Goal: Information Seeking & Learning: Learn about a topic

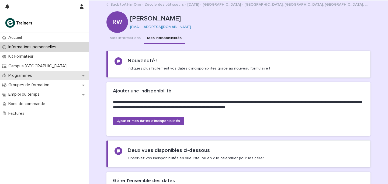
click at [23, 78] on div "Programmes" at bounding box center [44, 75] width 89 height 9
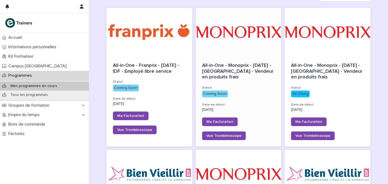
scroll to position [72, 0]
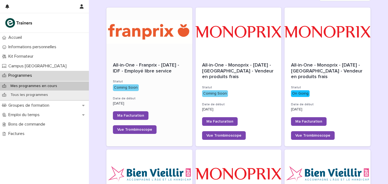
click at [145, 52] on div at bounding box center [150, 32] width 86 height 49
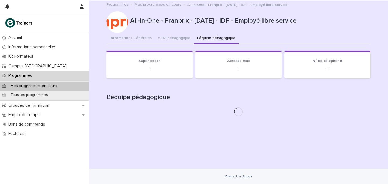
click at [209, 37] on button "L'équipe pédagogique" at bounding box center [216, 38] width 45 height 11
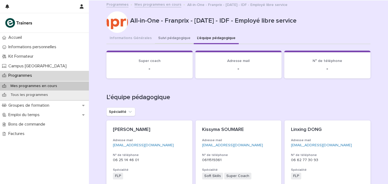
click at [158, 40] on button "Suivi pédagogique" at bounding box center [174, 38] width 39 height 11
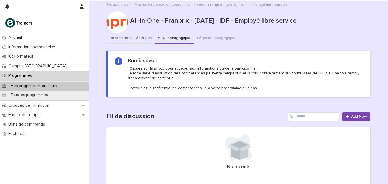
click at [129, 41] on button "Informations Générales" at bounding box center [131, 38] width 49 height 11
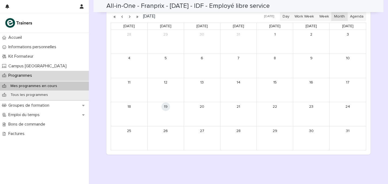
scroll to position [280, 0]
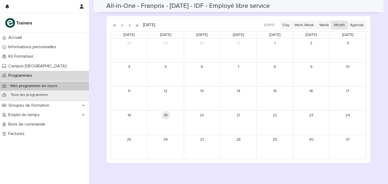
click at [129, 25] on button "button" at bounding box center [130, 25] width 8 height 9
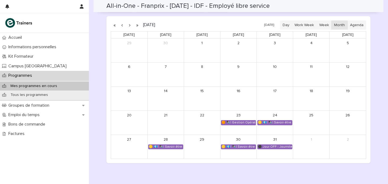
click at [129, 25] on button "button" at bounding box center [130, 25] width 8 height 9
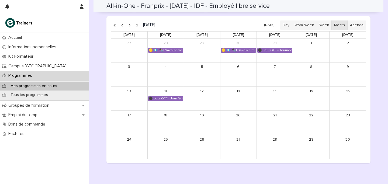
click at [130, 26] on button "button" at bounding box center [130, 25] width 8 height 9
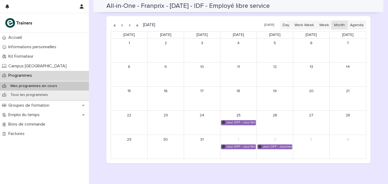
click at [132, 25] on button "button" at bounding box center [130, 25] width 8 height 9
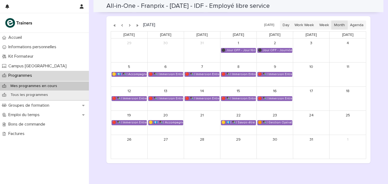
click at [120, 26] on button "button" at bounding box center [122, 25] width 8 height 9
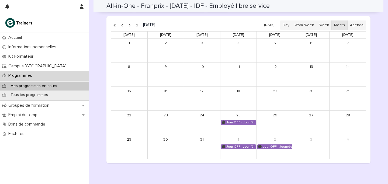
click at [122, 26] on button "button" at bounding box center [122, 25] width 8 height 9
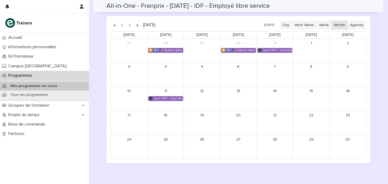
click at [122, 26] on button "button" at bounding box center [122, 25] width 8 height 9
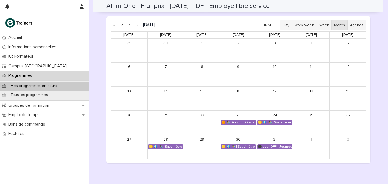
click at [131, 25] on button "button" at bounding box center [130, 25] width 8 height 9
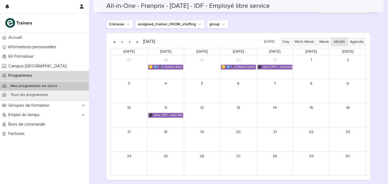
scroll to position [263, 0]
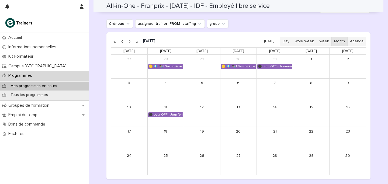
click at [129, 42] on button "button" at bounding box center [130, 41] width 8 height 9
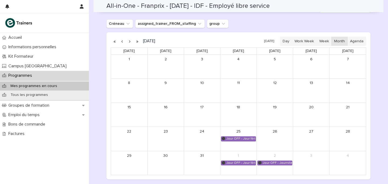
click at [130, 42] on button "button" at bounding box center [130, 41] width 8 height 9
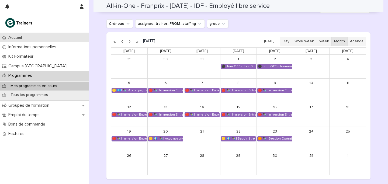
click at [29, 39] on div "Accueil" at bounding box center [44, 37] width 89 height 9
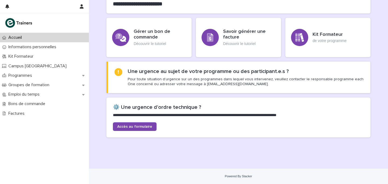
scroll to position [152, 0]
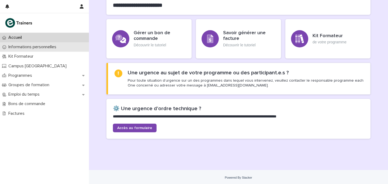
click at [38, 45] on p "Informations personnelles" at bounding box center [33, 46] width 54 height 5
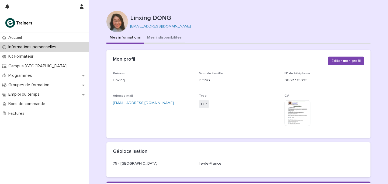
click at [175, 40] on button "Mes indisponibilités" at bounding box center [164, 37] width 41 height 11
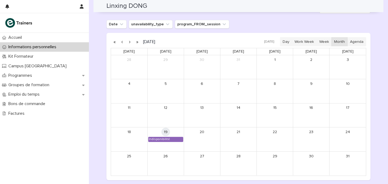
scroll to position [472, 0]
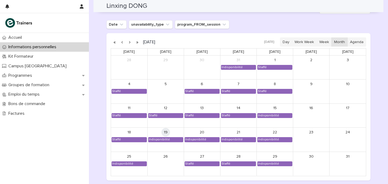
click at [127, 42] on button "button" at bounding box center [130, 42] width 8 height 9
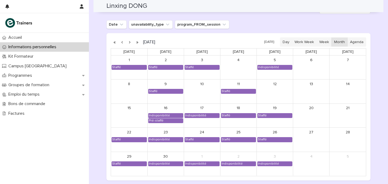
click at [130, 44] on button "button" at bounding box center [130, 42] width 8 height 9
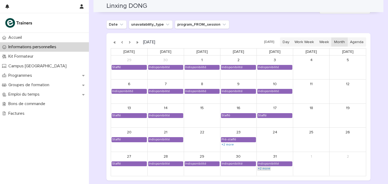
click at [269, 168] on link "+2 more" at bounding box center [264, 169] width 13 height 4
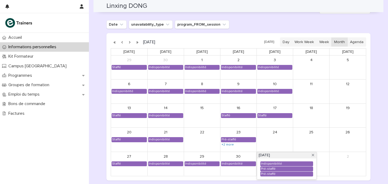
click at [222, 177] on div "[DATE] [DATE] Day Work Week Week Month Agenda [DATE] [DATE] [DATE] [DATE] [DATE…" at bounding box center [239, 106] width 264 height 147
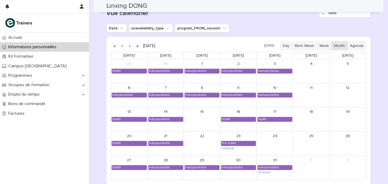
scroll to position [466, 0]
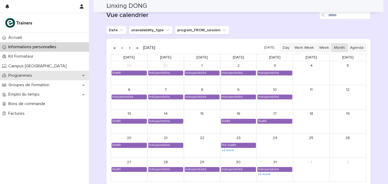
click at [25, 76] on p "Programmes" at bounding box center [21, 75] width 30 height 5
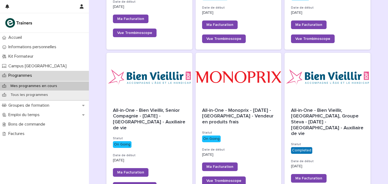
scroll to position [193, 0]
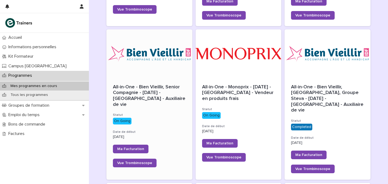
click at [162, 82] on div "All-in-One - Bien Vieillir, Senior Compagnie - [DATE] - [GEOGRAPHIC_DATA] - Aux…" at bounding box center [150, 126] width 86 height 96
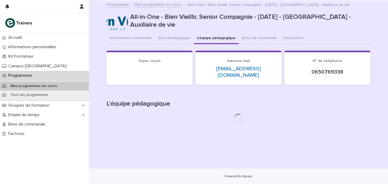
click at [196, 38] on button "L'équipe pédagogique" at bounding box center [216, 38] width 45 height 11
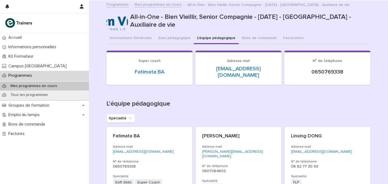
scroll to position [90, 0]
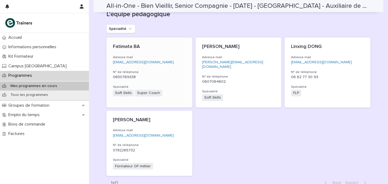
click at [155, 37] on div "Fatimata BA Adresse mail [EMAIL_ADDRESS][DOMAIN_NAME] N° de téléphone [PHONE_NU…" at bounding box center [150, 70] width 86 height 66
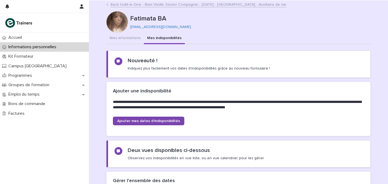
click at [154, 38] on button "Mes indisponibilités" at bounding box center [164, 38] width 41 height 11
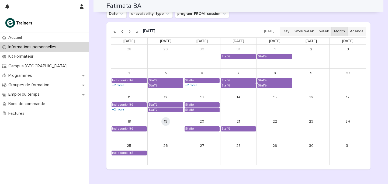
scroll to position [483, 0]
click at [114, 86] on link "+2 more" at bounding box center [118, 85] width 13 height 4
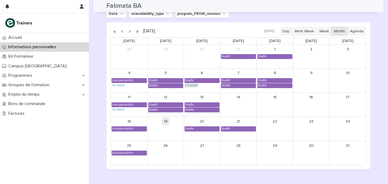
click at [192, 87] on link "+2 more" at bounding box center [191, 85] width 13 height 4
click at [117, 109] on link "+2 more" at bounding box center [118, 110] width 13 height 4
click at [130, 33] on button "button" at bounding box center [130, 31] width 8 height 9
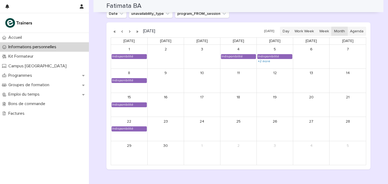
click at [130, 33] on button "button" at bounding box center [130, 31] width 8 height 9
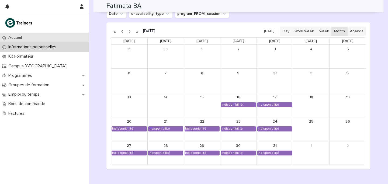
click at [30, 38] on div "Accueil" at bounding box center [44, 37] width 89 height 9
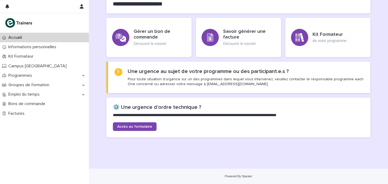
scroll to position [152, 0]
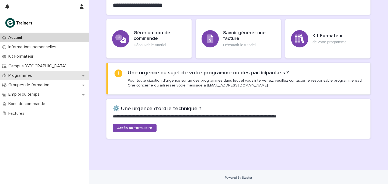
click at [27, 73] on p "Programmes" at bounding box center [21, 75] width 30 height 5
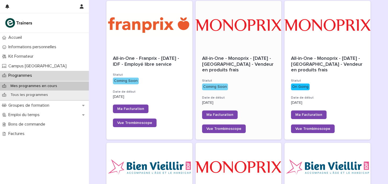
scroll to position [261, 0]
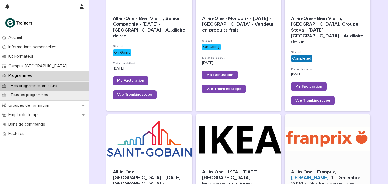
click at [316, 128] on div at bounding box center [328, 139] width 86 height 49
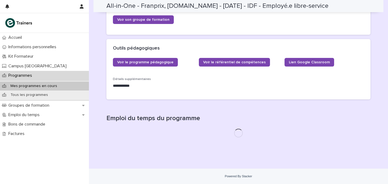
scroll to position [192, 0]
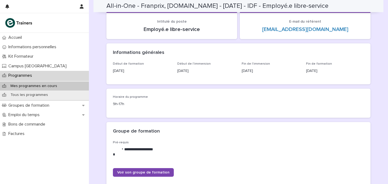
scroll to position [12, 0]
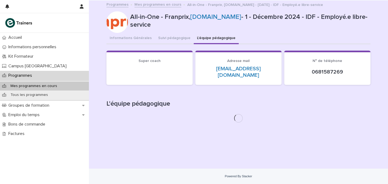
click at [210, 26] on div "All-in-One - Franprix, [DOMAIN_NAME] - [DATE] - IDF - Employé.e libre-service A…" at bounding box center [239, 64] width 264 height 127
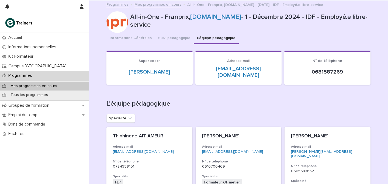
scroll to position [48, 0]
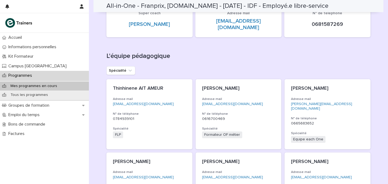
click at [140, 17] on div "Super coach [PERSON_NAME]" at bounding box center [149, 21] width 73 height 20
click at [141, 22] on link "[PERSON_NAME]" at bounding box center [149, 24] width 41 height 6
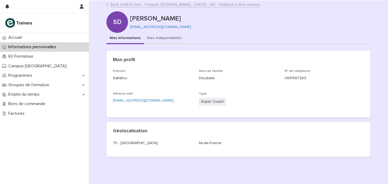
click at [162, 39] on button "Mes indisponibilités" at bounding box center [164, 38] width 41 height 11
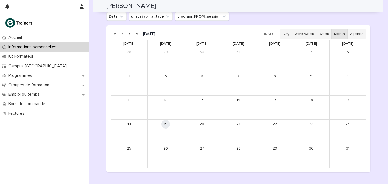
scroll to position [343, 0]
click at [131, 35] on button "button" at bounding box center [130, 33] width 8 height 9
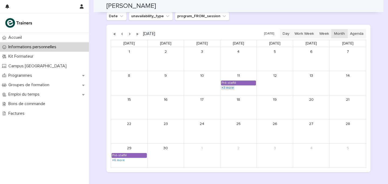
click at [225, 88] on link "+3 more" at bounding box center [227, 88] width 13 height 4
click at [115, 161] on link "+6 more" at bounding box center [119, 160] width 14 height 4
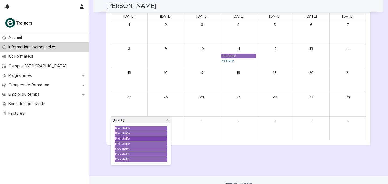
scroll to position [346, 0]
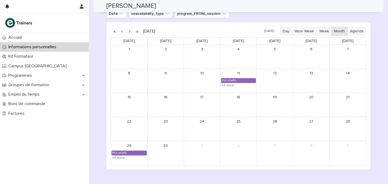
click at [131, 29] on button "button" at bounding box center [130, 31] width 8 height 9
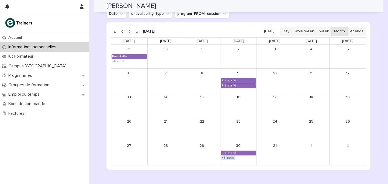
click at [225, 157] on link "+6 more" at bounding box center [228, 158] width 14 height 4
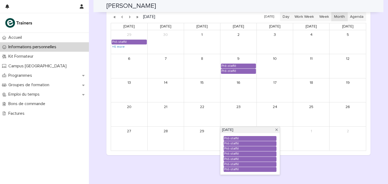
scroll to position [349, 0]
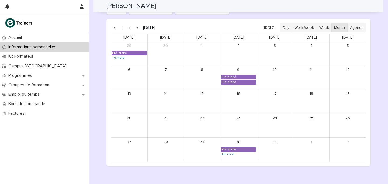
click at [128, 28] on button "button" at bounding box center [130, 27] width 8 height 9
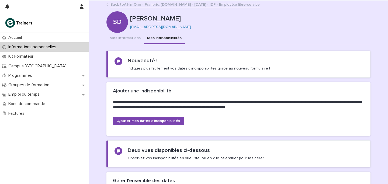
click at [148, 4] on link "Back to All-in-One - Franprix, [DOMAIN_NAME] - [DATE] - IDF - Employé.e libre-s…" at bounding box center [185, 4] width 149 height 6
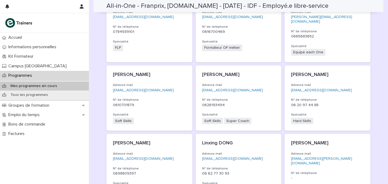
scroll to position [143, 0]
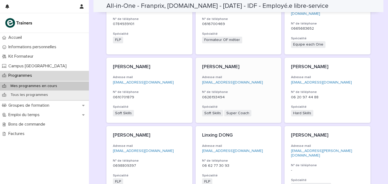
click at [244, 61] on div "[PERSON_NAME] Adresse mail [EMAIL_ADDRESS][DOMAIN_NAME] N° de téléphone [PHONE_…" at bounding box center [239, 91] width 86 height 66
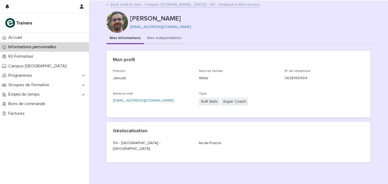
click at [154, 40] on button "Mes indisponibilités" at bounding box center [164, 38] width 41 height 11
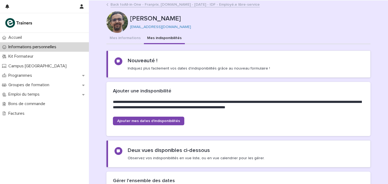
scroll to position [159, 0]
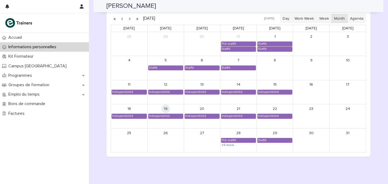
scroll to position [481, 0]
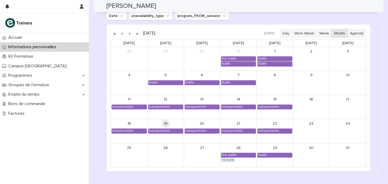
click at [229, 161] on link "+9 more" at bounding box center [228, 160] width 14 height 4
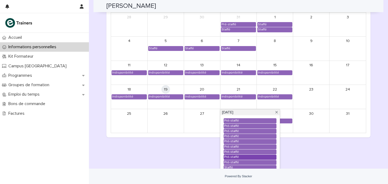
scroll to position [507, 0]
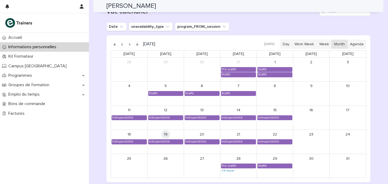
scroll to position [469, 0]
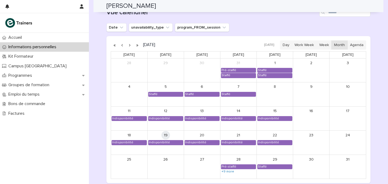
click at [131, 44] on button "button" at bounding box center [130, 45] width 8 height 9
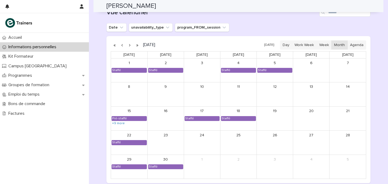
click at [131, 44] on button "button" at bounding box center [130, 45] width 8 height 9
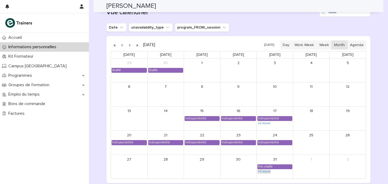
click at [261, 170] on link "+3 more" at bounding box center [264, 172] width 13 height 4
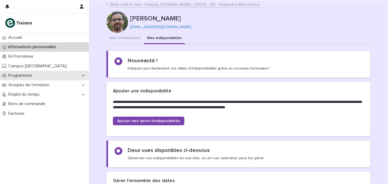
click at [36, 76] on p "Programmes" at bounding box center [21, 75] width 30 height 5
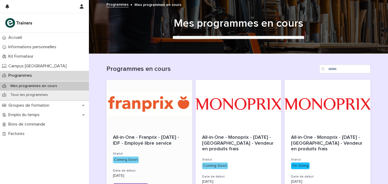
click at [181, 144] on div "All-in-One - Franprix - [DATE] - IDF - Employé libre service" at bounding box center [149, 141] width 73 height 12
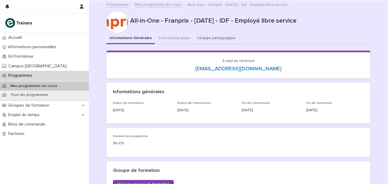
click at [210, 39] on button "L'équipe pédagogique" at bounding box center [216, 38] width 45 height 11
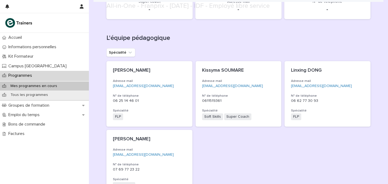
scroll to position [107, 0]
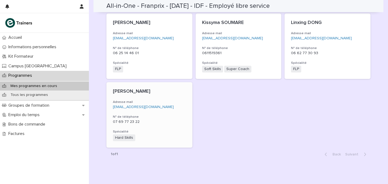
click at [171, 99] on div "[PERSON_NAME] Adresse mail [EMAIL_ADDRESS][DOMAIN_NAME] N° de téléphone [PHONE_…" at bounding box center [150, 115] width 86 height 66
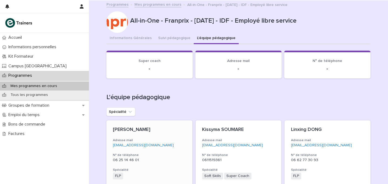
click at [184, 131] on p "[PERSON_NAME]" at bounding box center [149, 130] width 73 height 6
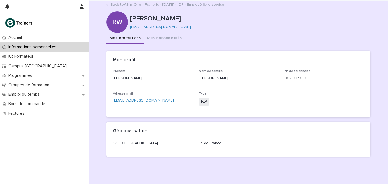
scroll to position [19, 0]
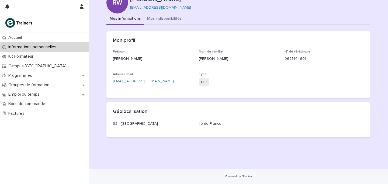
click at [159, 16] on div "**********" at bounding box center [239, 77] width 264 height 128
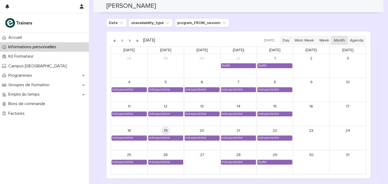
scroll to position [473, 0]
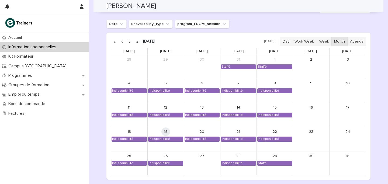
click at [129, 42] on button "button" at bounding box center [130, 41] width 8 height 9
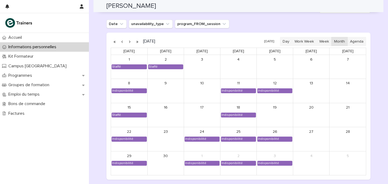
click at [129, 42] on button "button" at bounding box center [130, 41] width 8 height 9
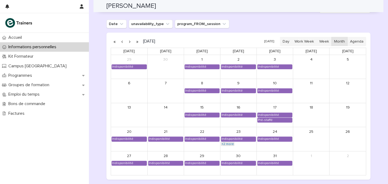
click at [231, 146] on link "+2 more" at bounding box center [227, 144] width 13 height 4
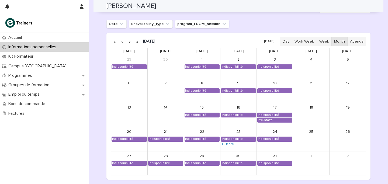
click at [122, 42] on button "button" at bounding box center [122, 41] width 8 height 9
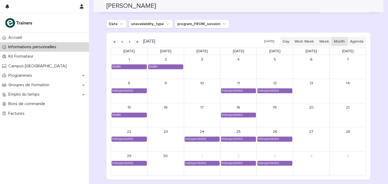
click at [130, 40] on button "button" at bounding box center [130, 41] width 8 height 9
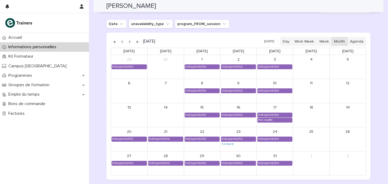
click at [130, 40] on button "button" at bounding box center [130, 41] width 8 height 9
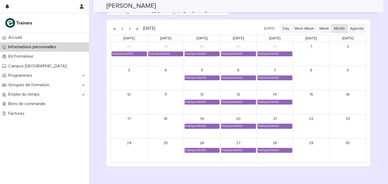
scroll to position [487, 0]
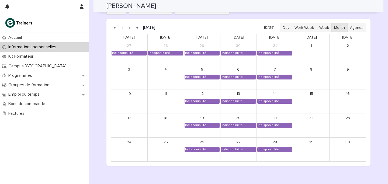
click at [128, 29] on button "button" at bounding box center [130, 27] width 8 height 9
